Goal: Find specific page/section: Find specific page/section

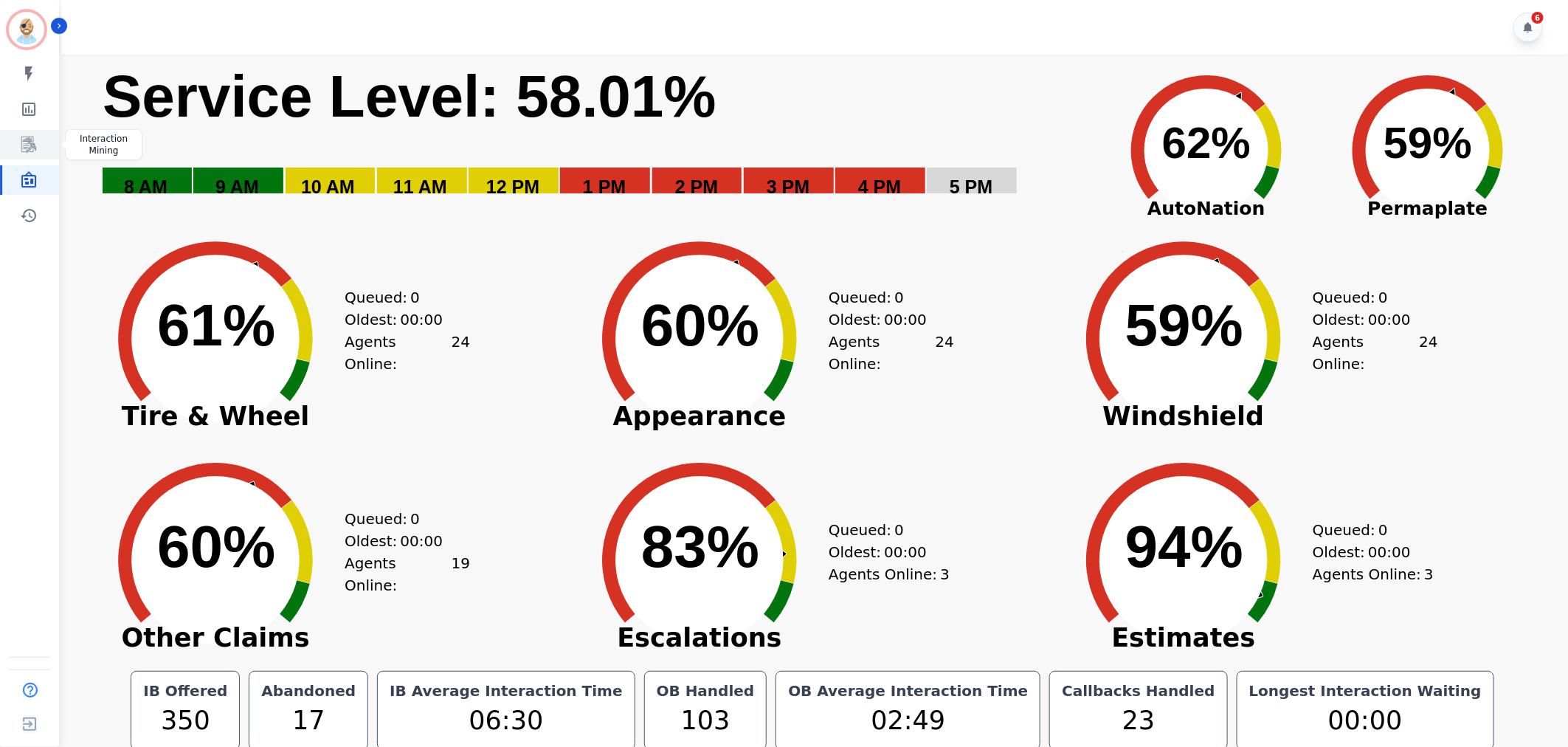
click at [31, 155] on link "Sidebar" at bounding box center [30, 144] width 57 height 30
